Goal: Complete application form

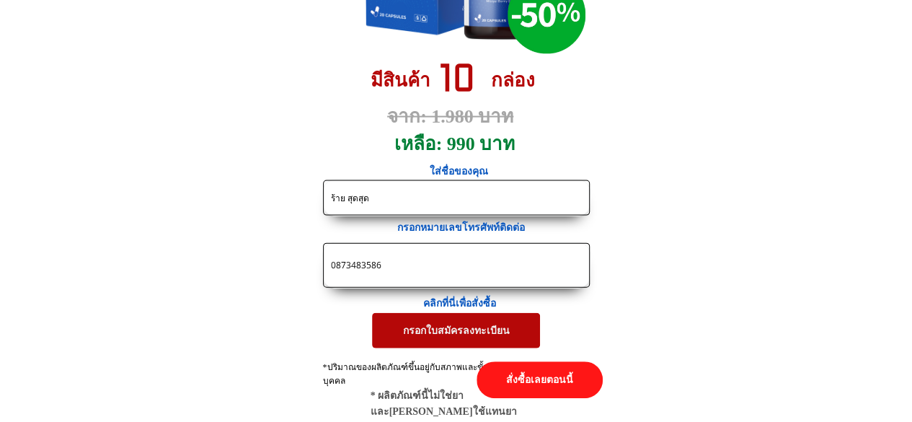
scroll to position [7009, 0]
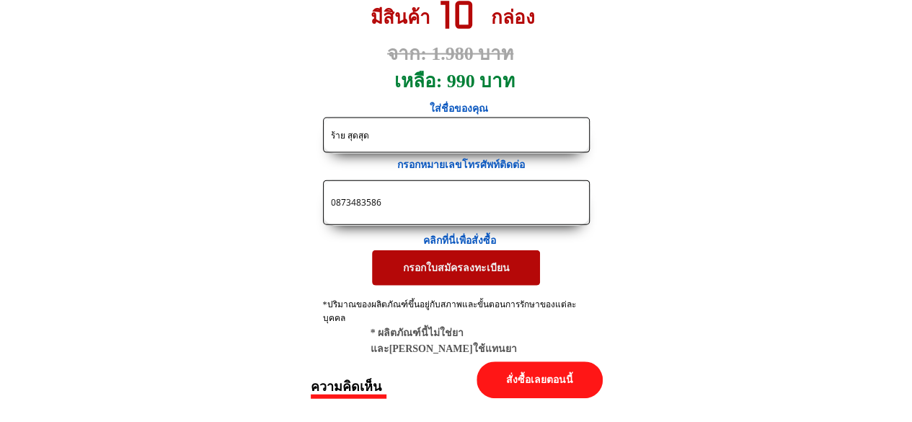
click at [421, 196] on input "0873483586" at bounding box center [456, 202] width 258 height 43
drag, startPoint x: 414, startPoint y: 199, endPoint x: 309, endPoint y: 203, distance: 104.6
click at [309, 203] on form "กรอกใบสมัครลงทะเบียน ร้าย สุดสุด 0873483586 1cgdk59.1b.c6q [PERSON_NAME] Vistor…" at bounding box center [332, 201] width 516 height 169
paste input "15138531"
type input "0815138531"
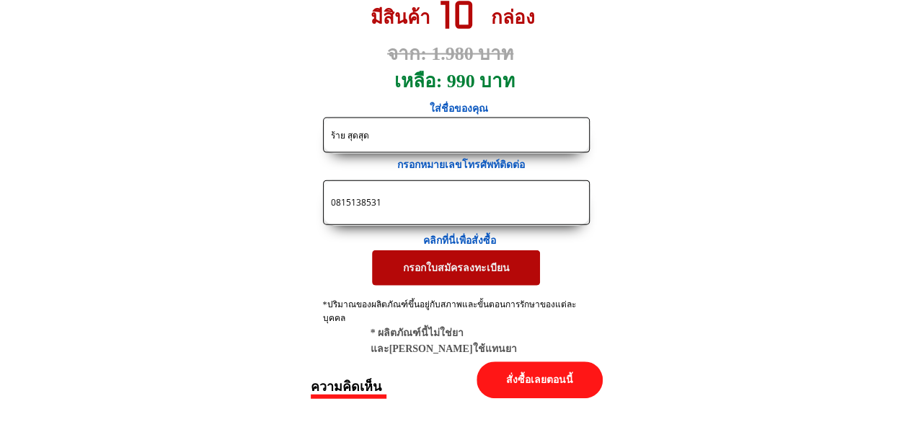
drag, startPoint x: 372, startPoint y: 132, endPoint x: 309, endPoint y: 134, distance: 62.8
click at [309, 134] on form "กรอกใบสมัครลงทะเบียน ร้าย สุดสุด 0815138531 1cgdk59.1b.c6q [PERSON_NAME] Vistor…" at bounding box center [332, 201] width 516 height 169
paste input "าวินี [PERSON_NAME]"
type input "นาวินี [PERSON_NAME]"
click at [479, 266] on p "กรอกใบสมัครลงทะเบียน" at bounding box center [456, 267] width 171 height 35
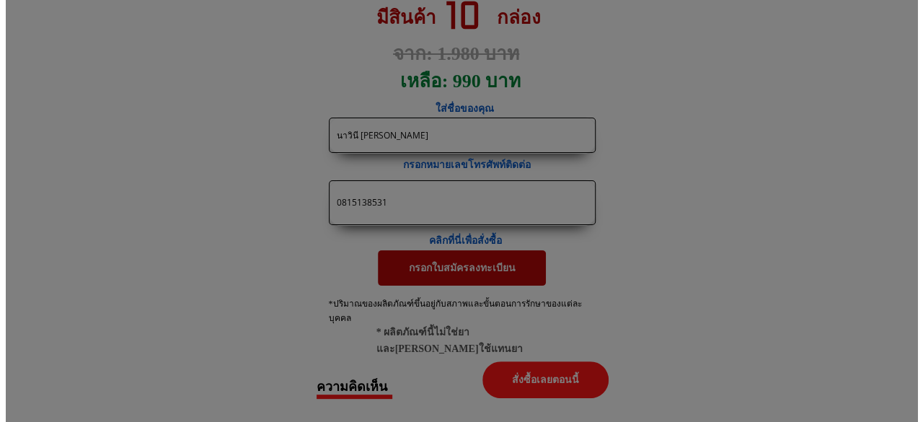
scroll to position [0, 0]
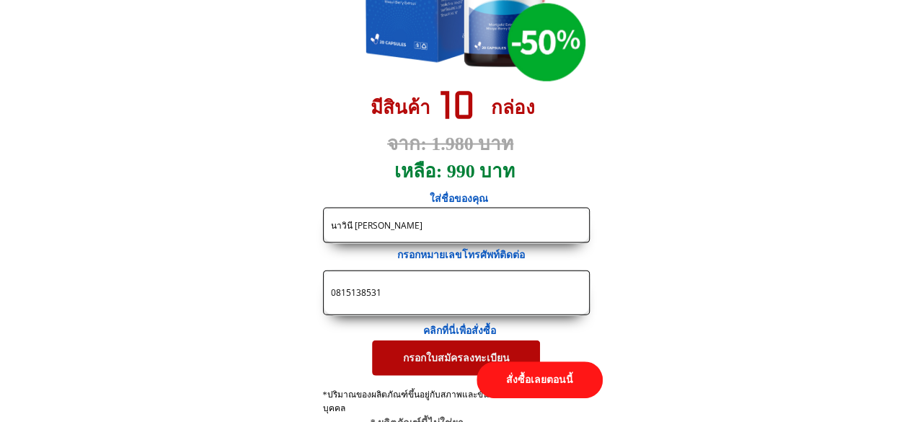
scroll to position [7009, 0]
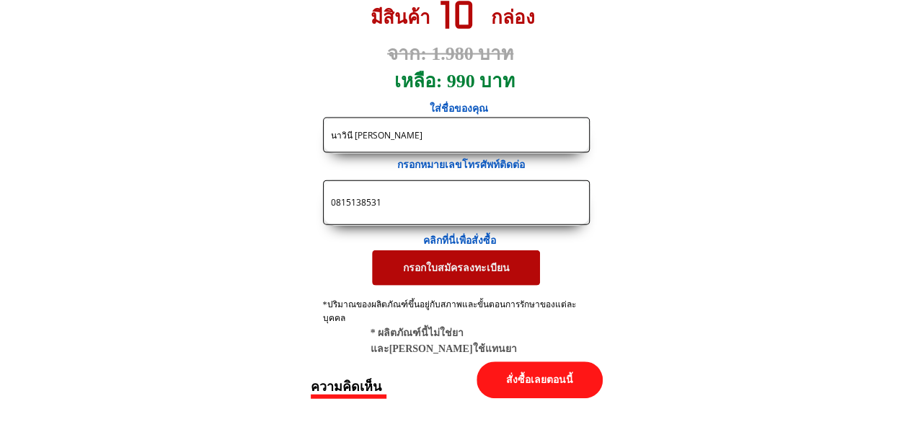
click at [394, 201] on input "0815138531" at bounding box center [456, 202] width 258 height 43
drag, startPoint x: 385, startPoint y: 199, endPoint x: 311, endPoint y: 203, distance: 74.3
click at [311, 203] on form "กรอกใบสมัครลงทะเบียน นาวินี [PERSON_NAME] 0815138531 1cgdk59.1b.c6t [PERSON_NAM…" at bounding box center [332, 201] width 516 height 169
paste input "22638733"
type input "0822638733"
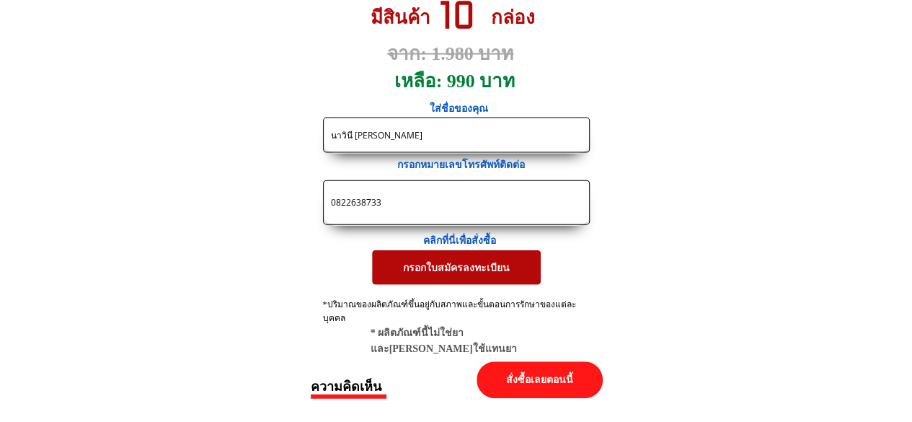
drag, startPoint x: 393, startPoint y: 132, endPoint x: 296, endPoint y: 133, distance: 96.6
paste input "ุระ[PERSON_NAME]"
type input "[PERSON_NAME] [PERSON_NAME]"
click at [415, 260] on p "กรอกใบสมัครลงทะเบียน" at bounding box center [456, 267] width 169 height 35
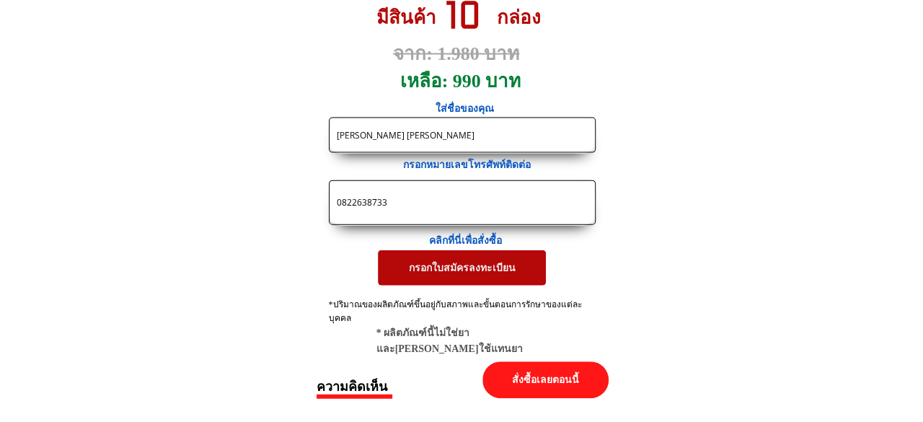
scroll to position [0, 0]
